Goal: Task Accomplishment & Management: Use online tool/utility

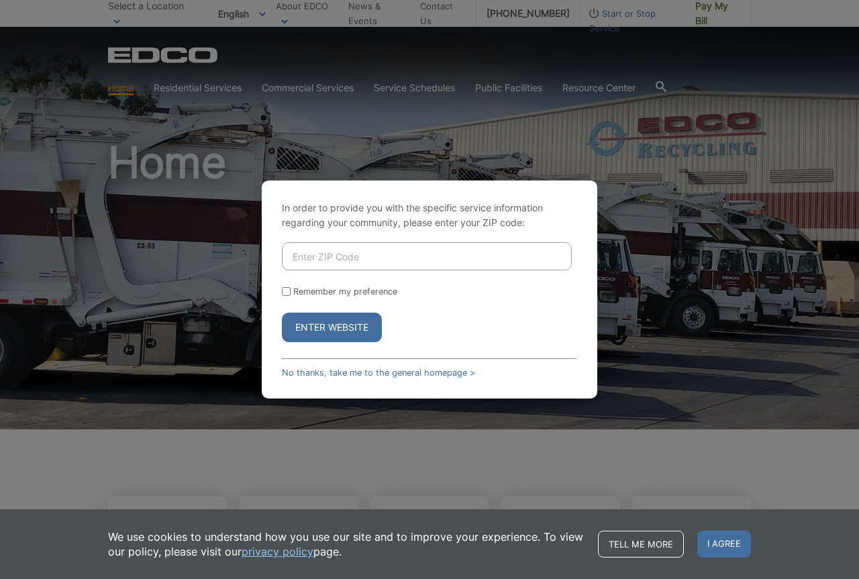
click at [356, 260] on input "Enter ZIP Code" at bounding box center [427, 256] width 290 height 28
type input "92021"
click at [325, 325] on button "Enter Website" at bounding box center [332, 328] width 100 height 30
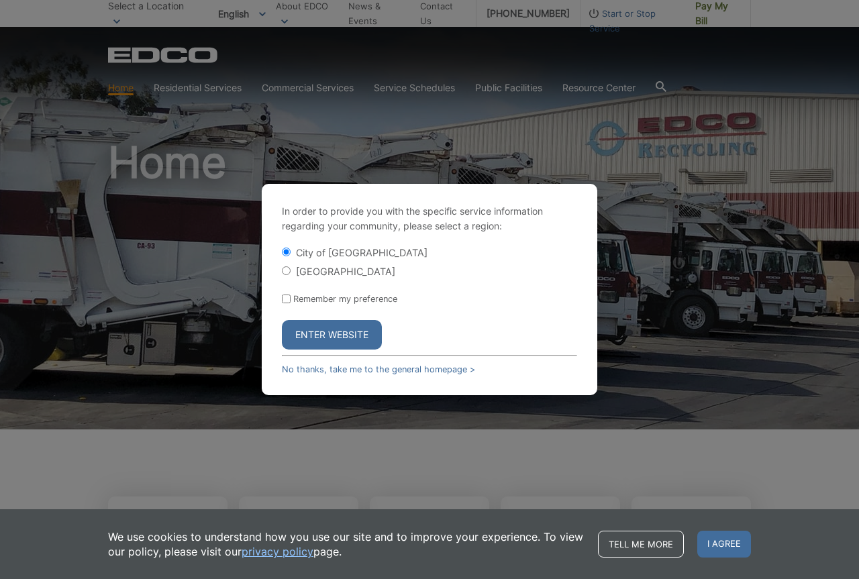
click at [335, 333] on button "Enter Website" at bounding box center [332, 335] width 100 height 30
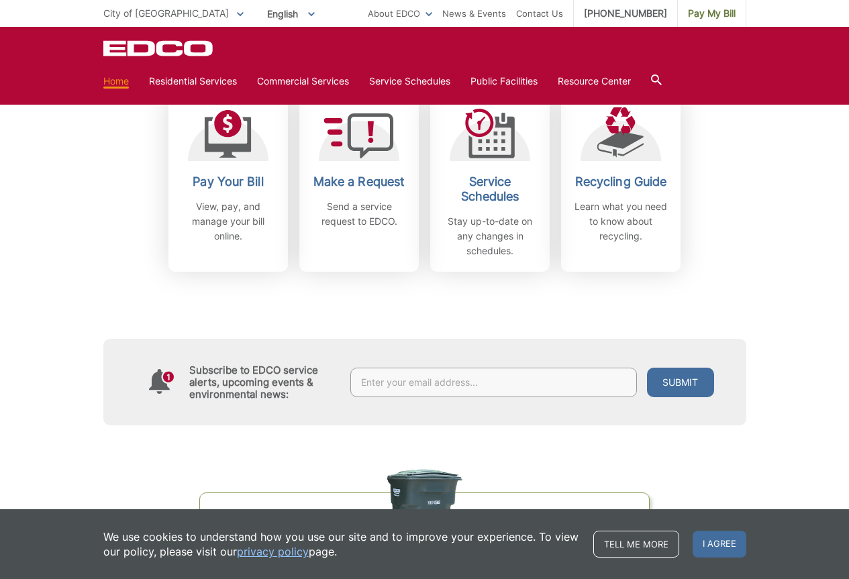
scroll to position [134, 0]
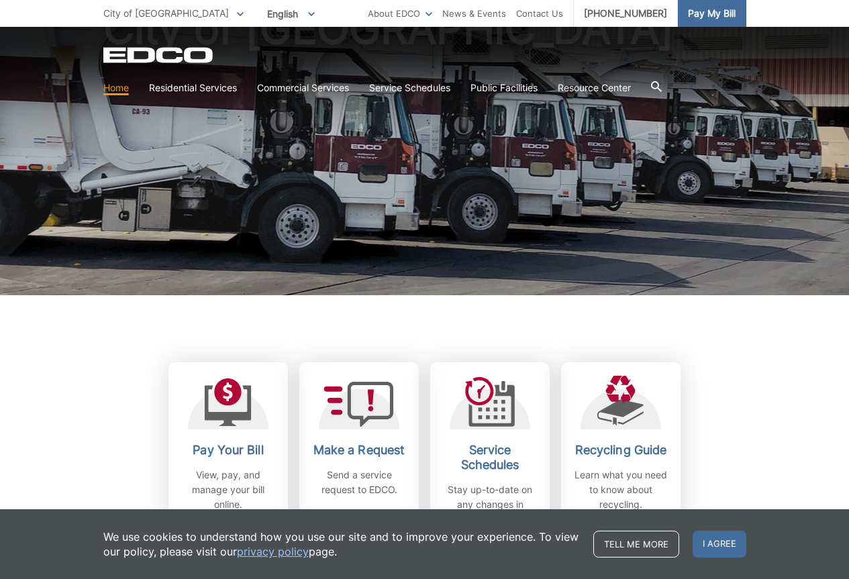
click at [722, 9] on span "Pay My Bill" at bounding box center [712, 13] width 48 height 15
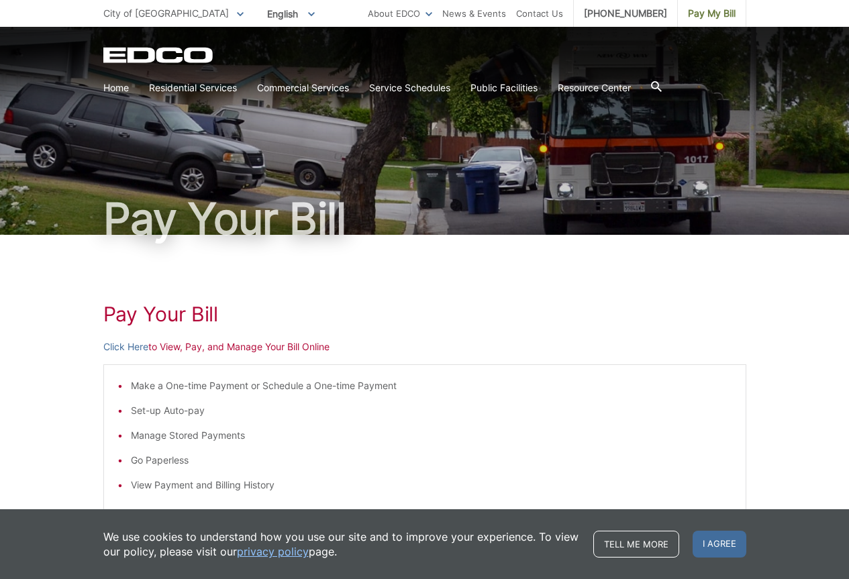
click at [125, 347] on link "Click Here" at bounding box center [125, 347] width 45 height 15
